Goal: Information Seeking & Learning: Learn about a topic

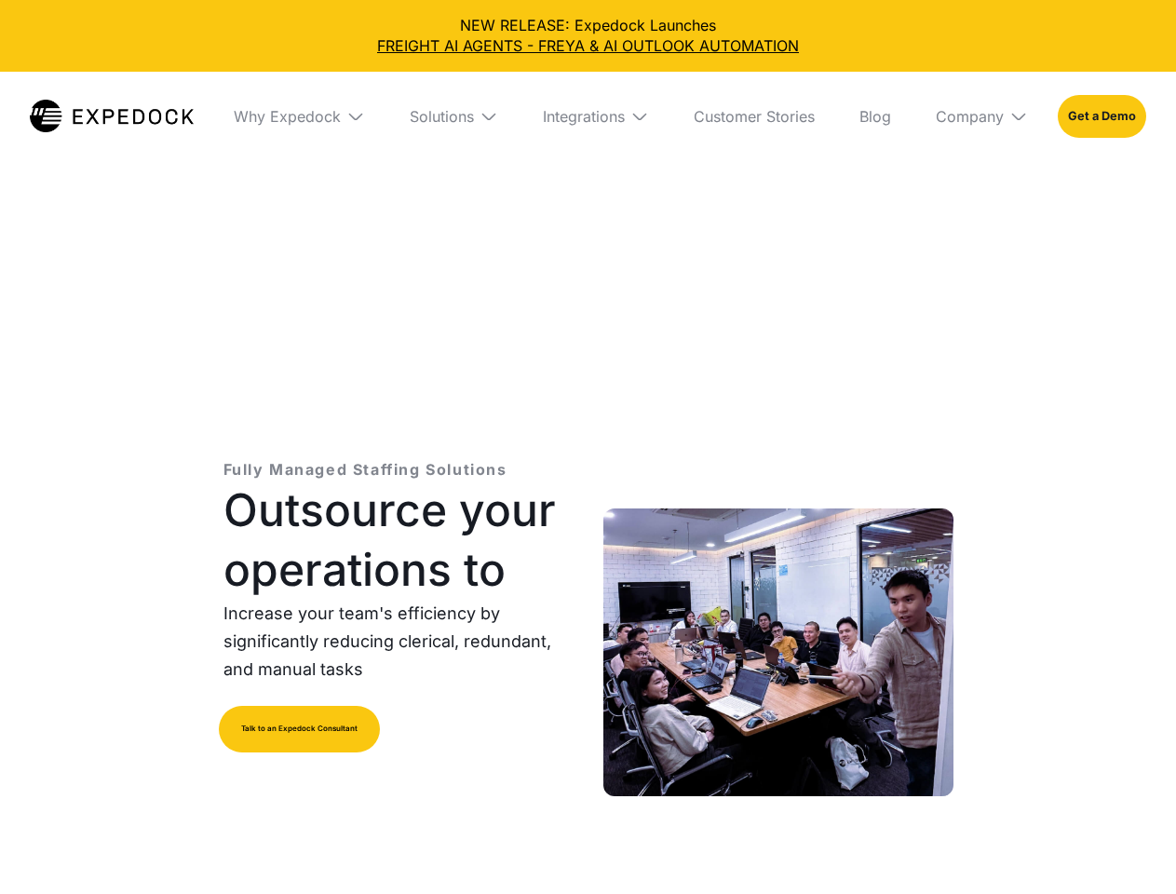
select select
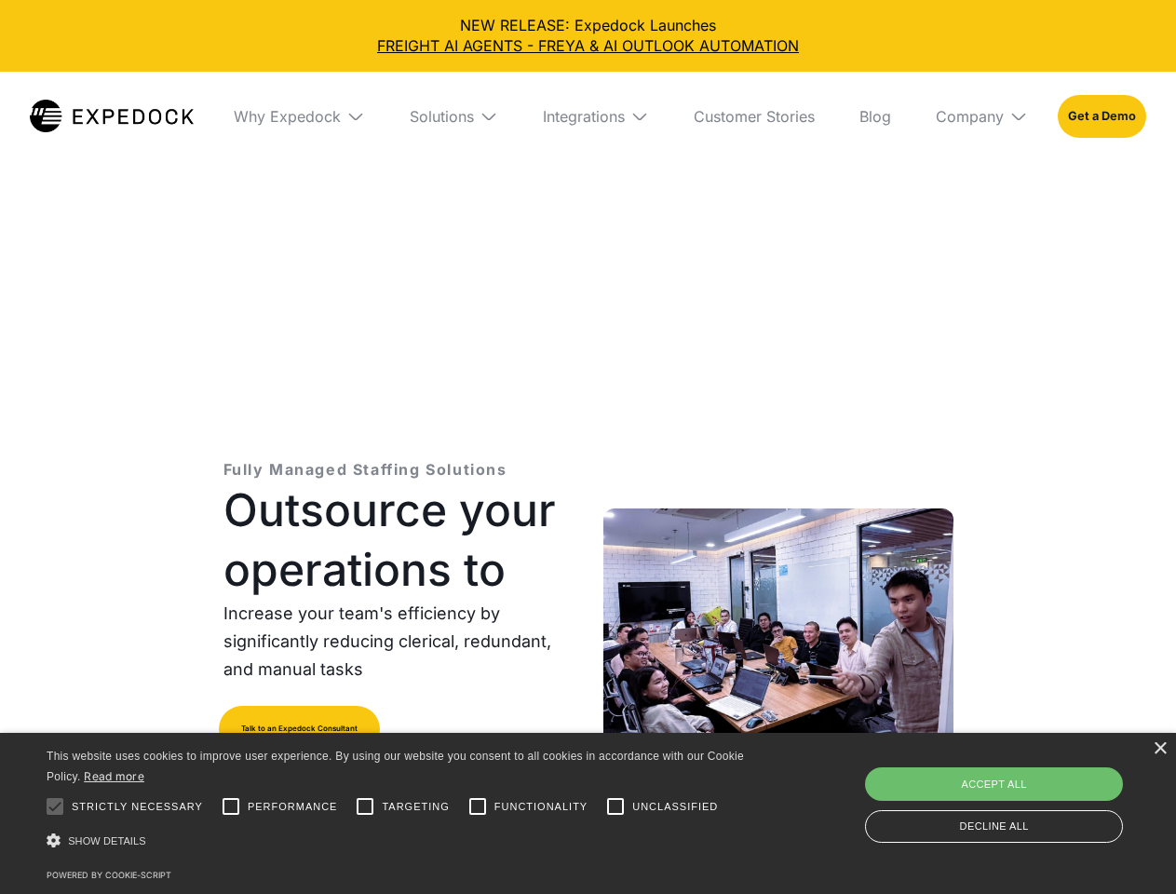
click at [588, 116] on div "Integrations" at bounding box center [584, 116] width 82 height 19
click at [299, 116] on div "Why Expedock" at bounding box center [271, 116] width 107 height 19
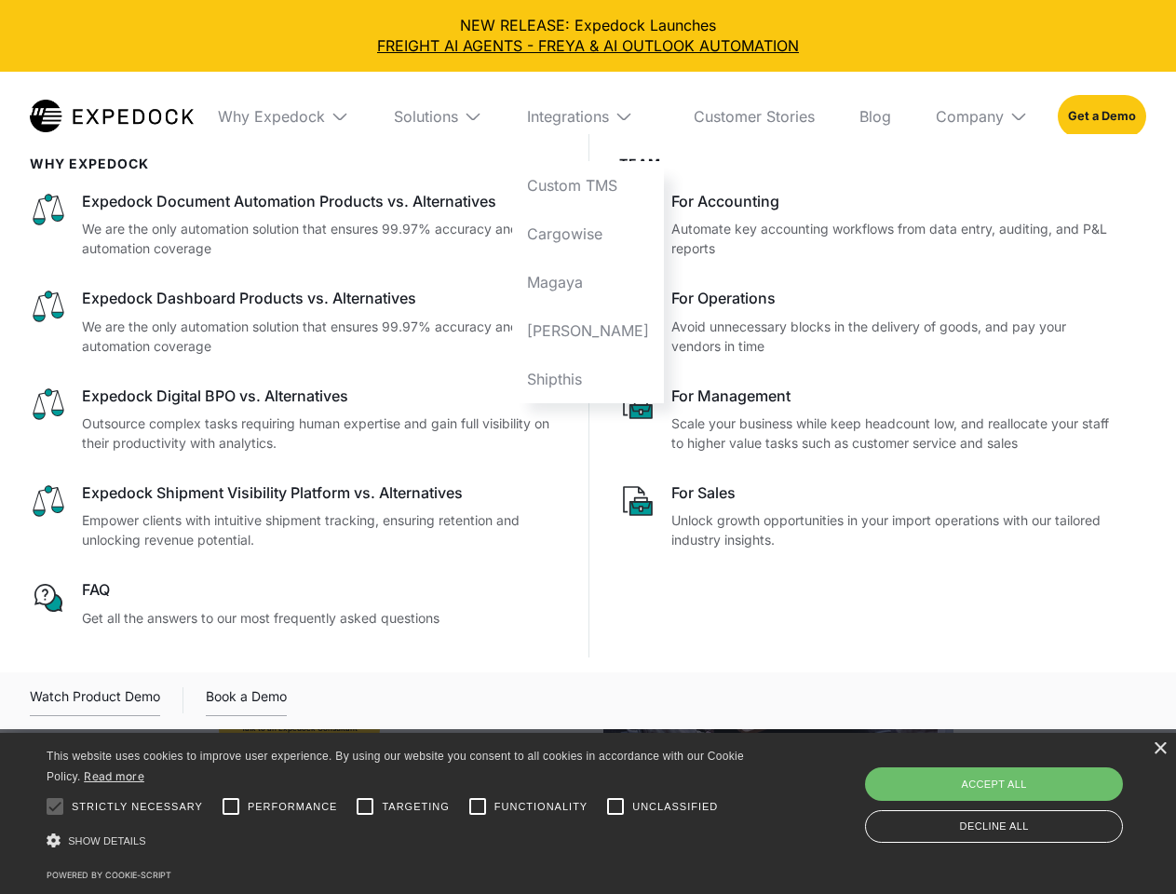
click at [453, 116] on div "Solutions" at bounding box center [426, 116] width 64 height 19
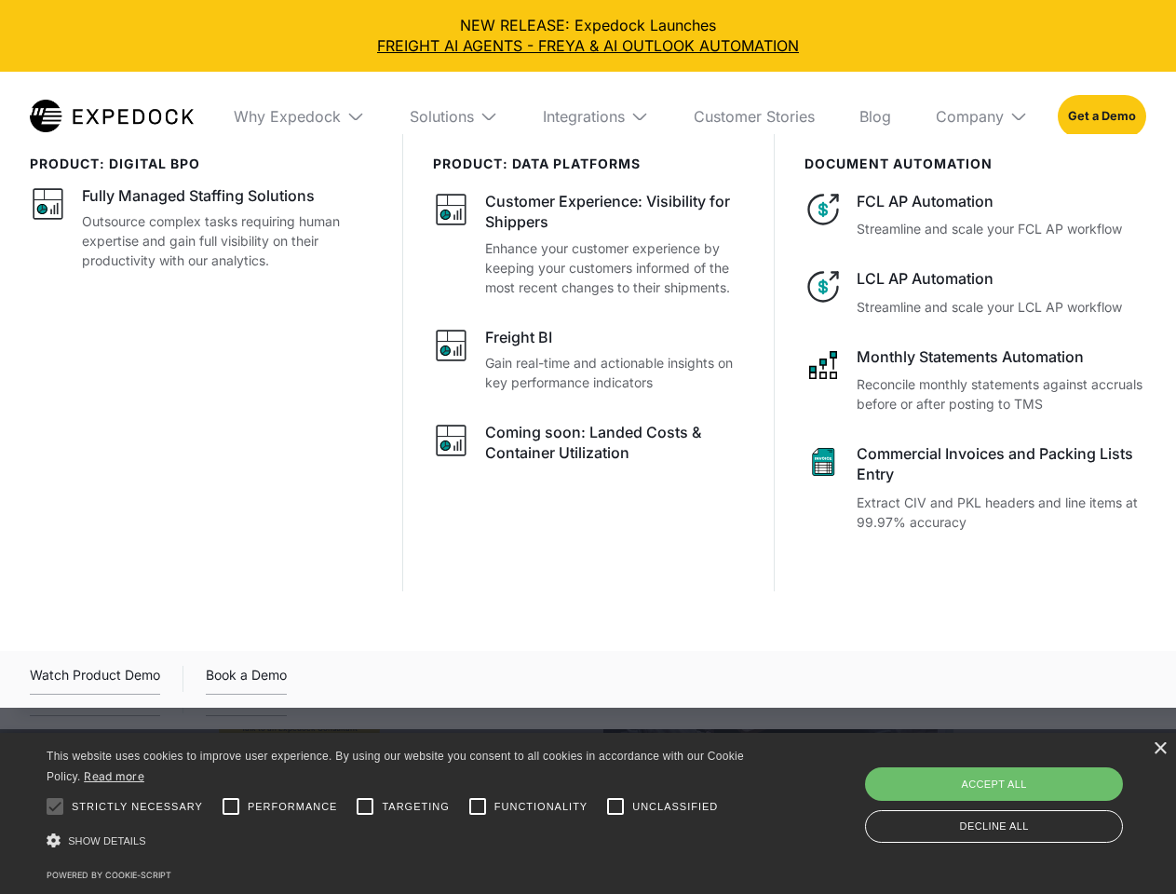
click at [596, 116] on div "Integrations" at bounding box center [584, 116] width 82 height 19
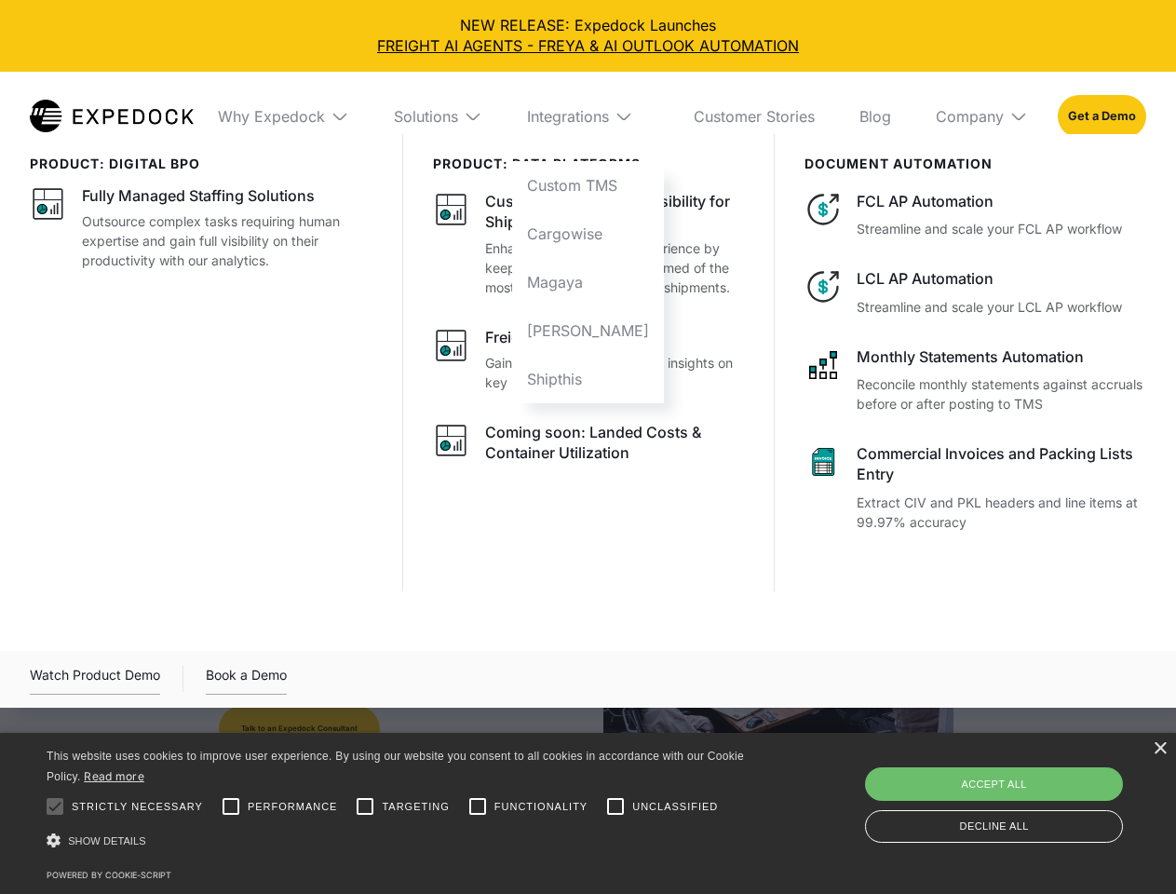
click at [981, 116] on div "Company" at bounding box center [970, 116] width 68 height 19
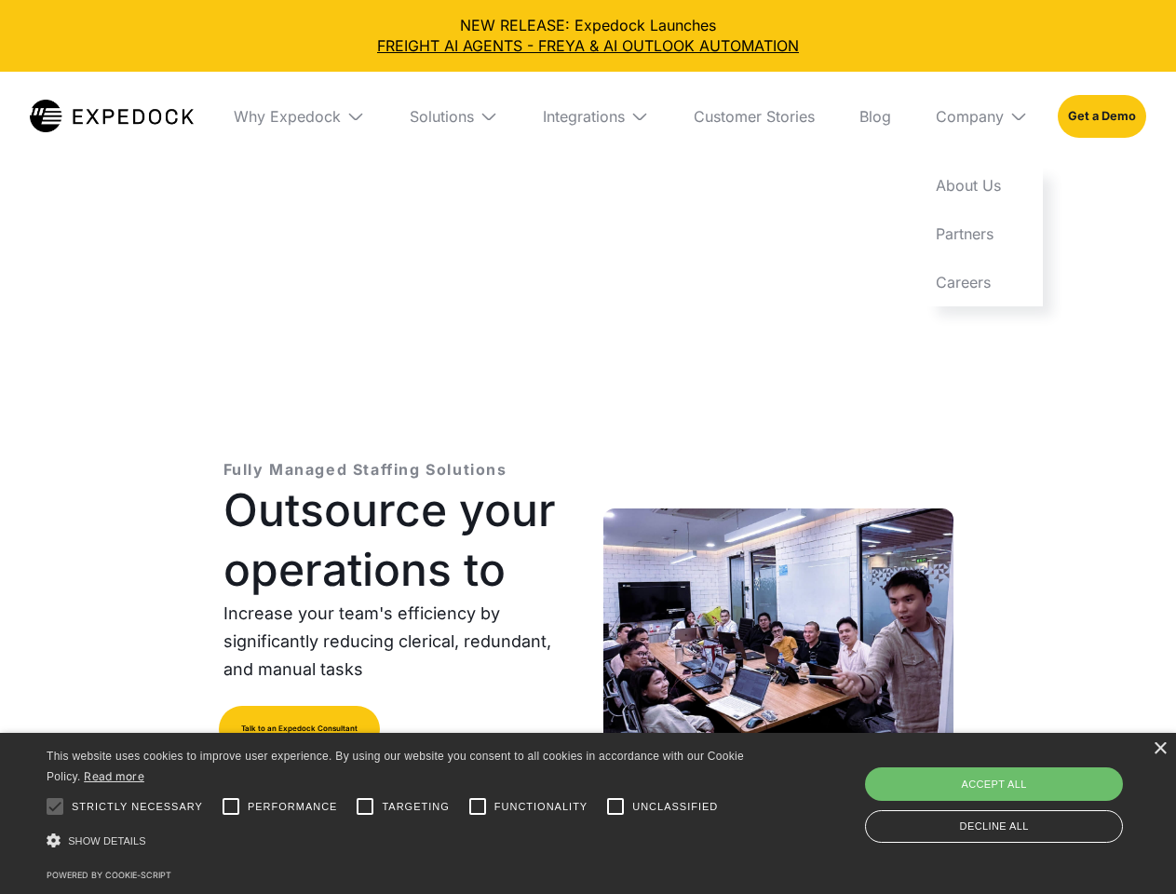
click at [55, 806] on div at bounding box center [54, 806] width 37 height 37
click at [231, 806] on input "Performance" at bounding box center [230, 806] width 37 height 37
checkbox input "true"
click at [365, 806] on input "Targeting" at bounding box center [364, 806] width 37 height 37
checkbox input "true"
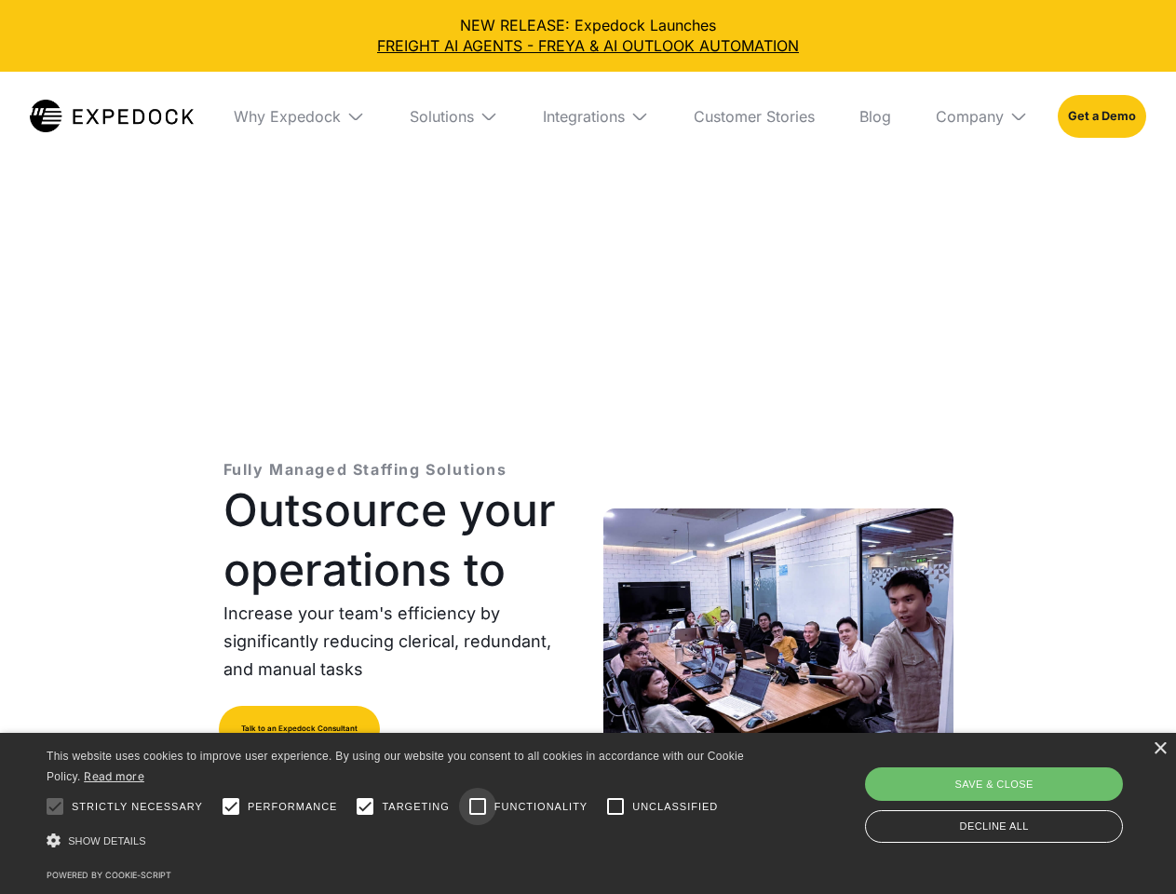
click at [478, 806] on input "Functionality" at bounding box center [477, 806] width 37 height 37
checkbox input "true"
click at [615, 806] on input "Unclassified" at bounding box center [615, 806] width 37 height 37
checkbox input "true"
